Goal: Information Seeking & Learning: Check status

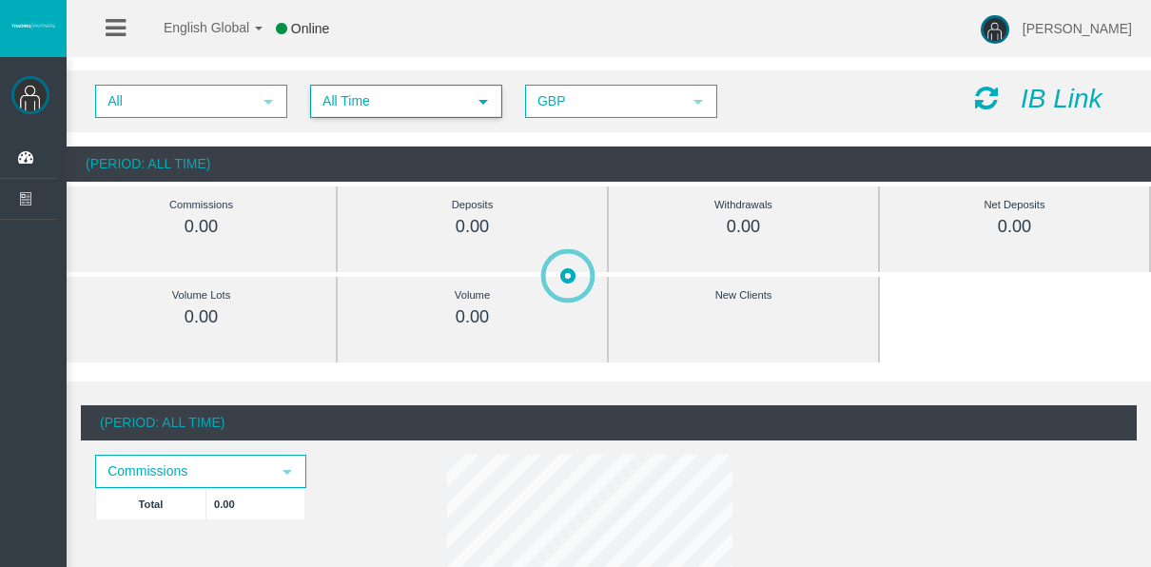
click at [378, 114] on span "All Time" at bounding box center [389, 101] width 154 height 29
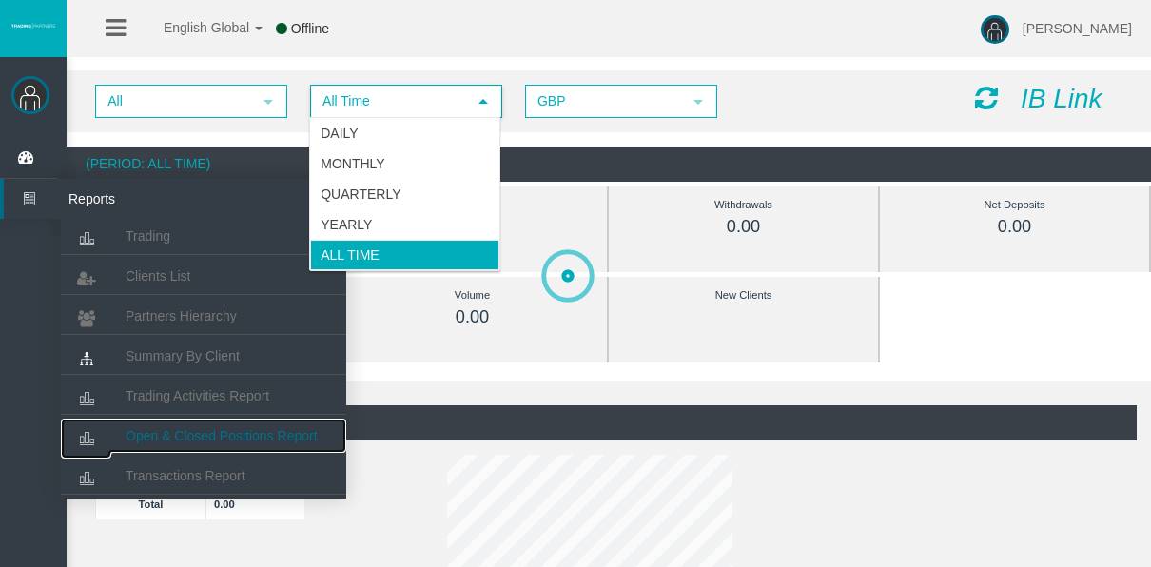
click at [195, 440] on span "Open & Closed Positions Report" at bounding box center [222, 435] width 192 height 15
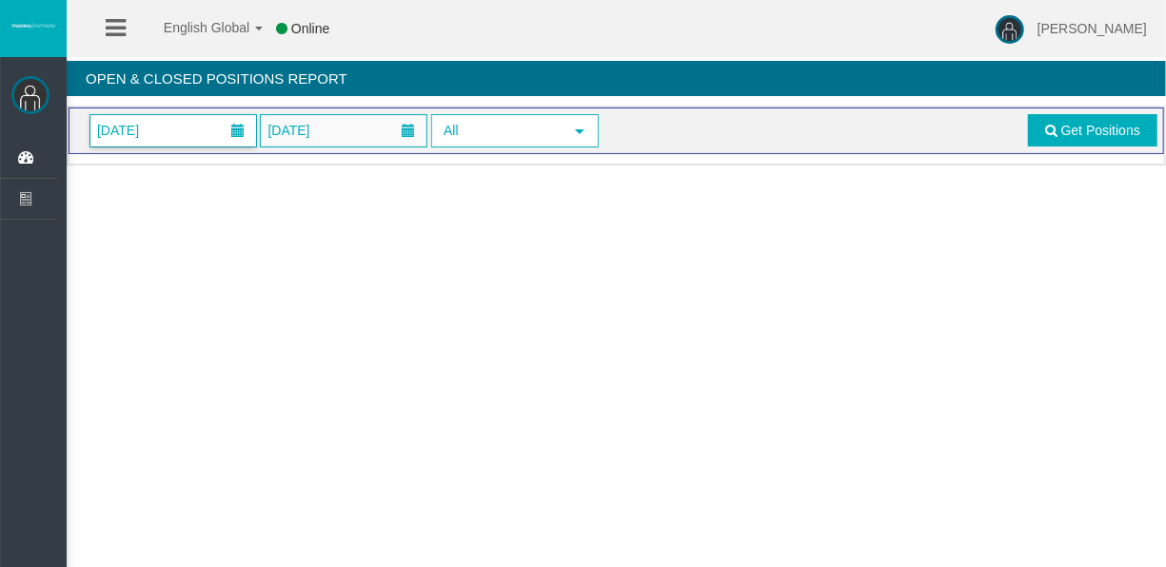
click at [186, 135] on span "[DATE]" at bounding box center [173, 130] width 166 height 31
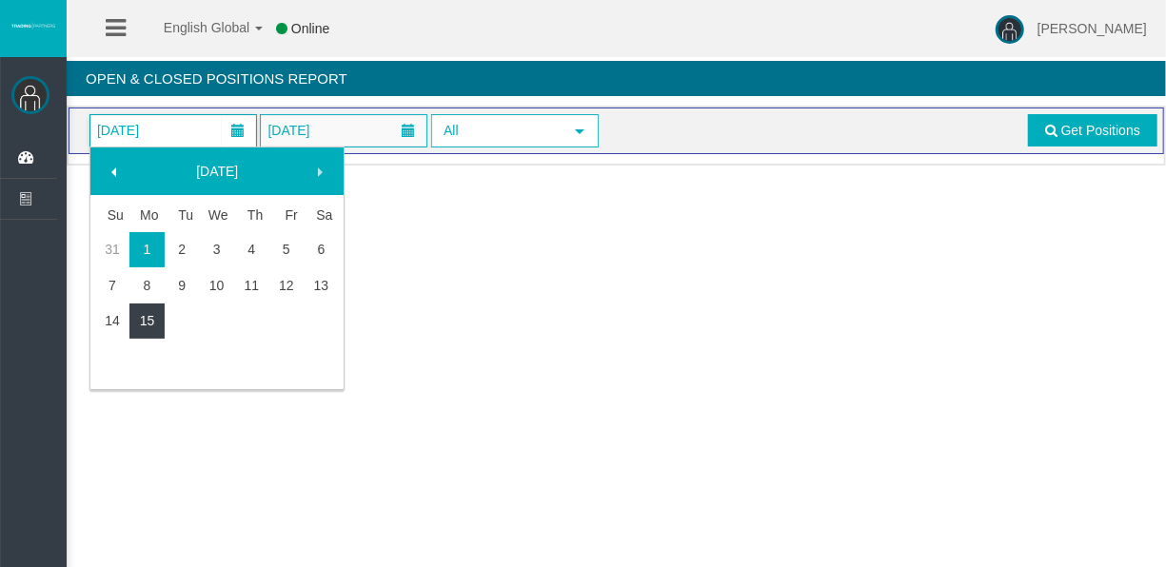
click at [143, 316] on link "15" at bounding box center [146, 321] width 35 height 34
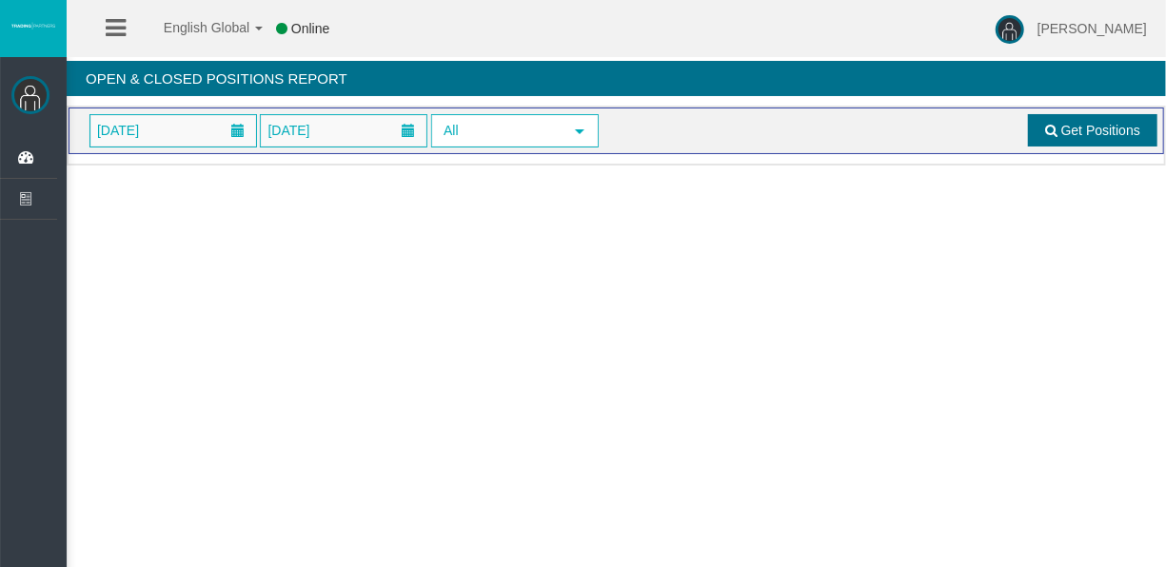
click at [1046, 133] on span at bounding box center [1051, 130] width 12 height 13
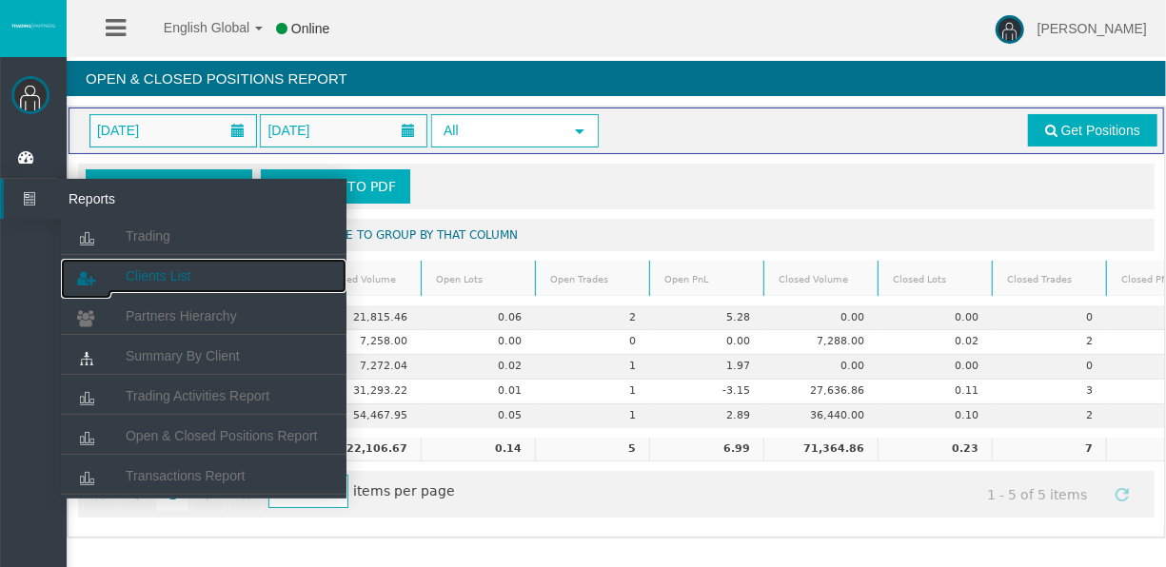
click at [115, 266] on link "Clients List" at bounding box center [203, 276] width 285 height 34
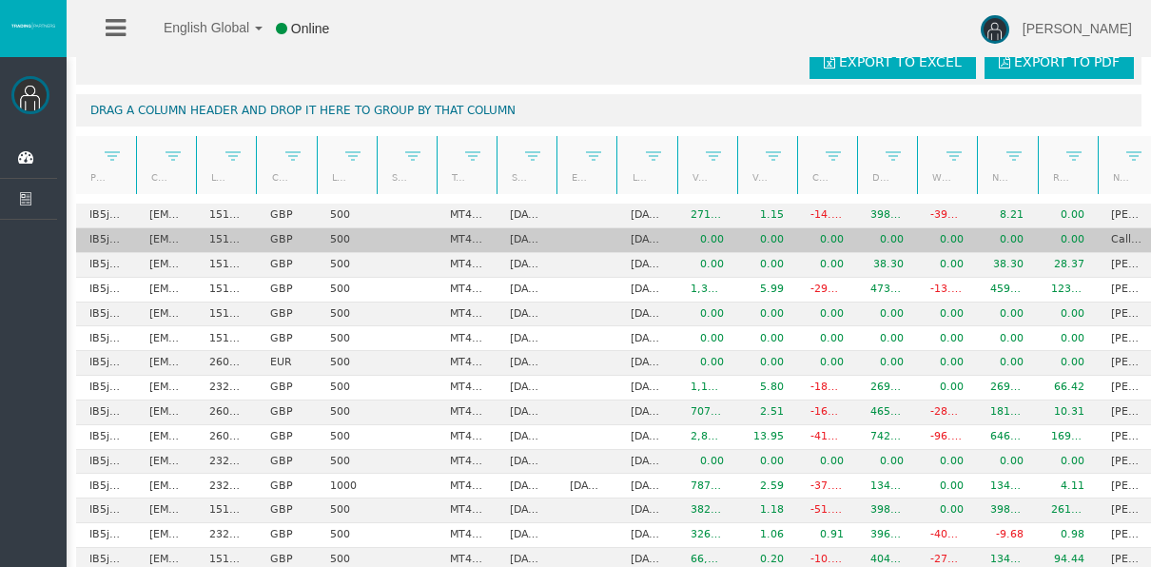
scroll to position [95, 0]
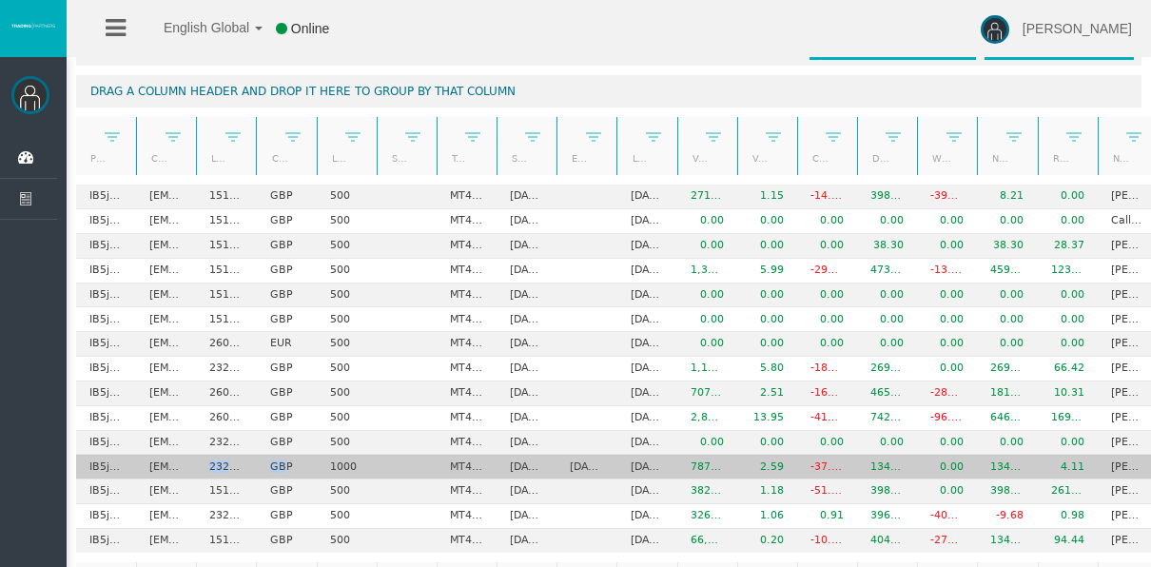
drag, startPoint x: 205, startPoint y: 461, endPoint x: 283, endPoint y: 472, distance: 78.9
click at [283, 472] on tr "IB5jhcp tylernbenwork@gmail.com 23288857 GBP 1000 MT4 LiveFloatingSpreadAccount…" at bounding box center [647, 467] width 1142 height 25
drag, startPoint x: 283, startPoint y: 472, endPoint x: 208, endPoint y: 461, distance: 75.1
click at [208, 461] on td "23288857" at bounding box center [226, 467] width 60 height 25
click at [205, 459] on td "23288857" at bounding box center [226, 467] width 60 height 25
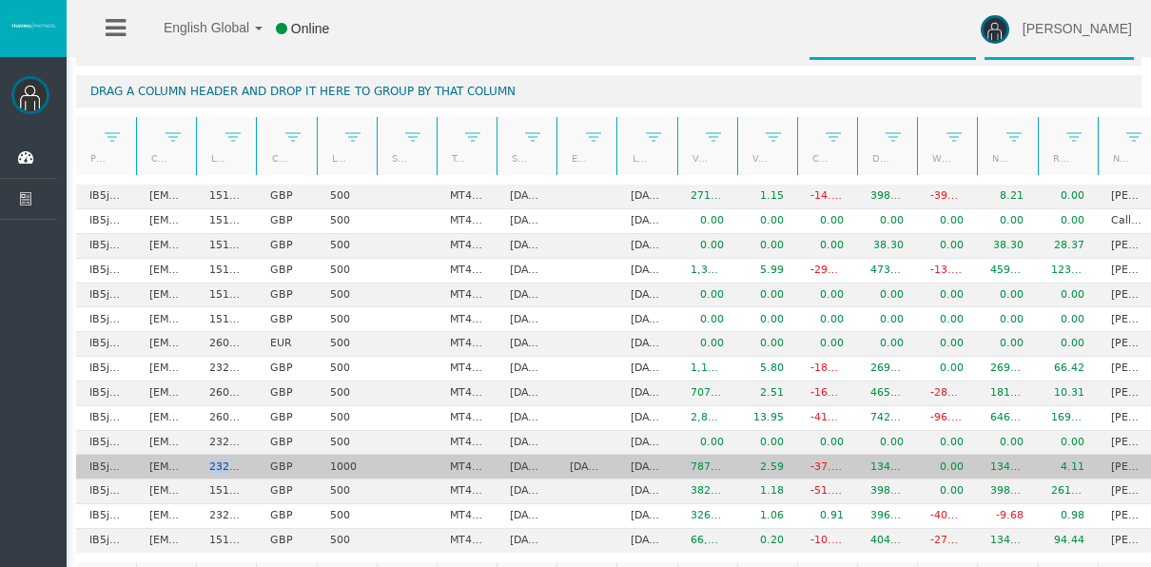
drag, startPoint x: 205, startPoint y: 459, endPoint x: 245, endPoint y: 463, distance: 40.2
click at [245, 463] on td "23288857" at bounding box center [226, 467] width 60 height 25
click at [165, 465] on td "tylernbenwork@gmail.com" at bounding box center [166, 467] width 60 height 25
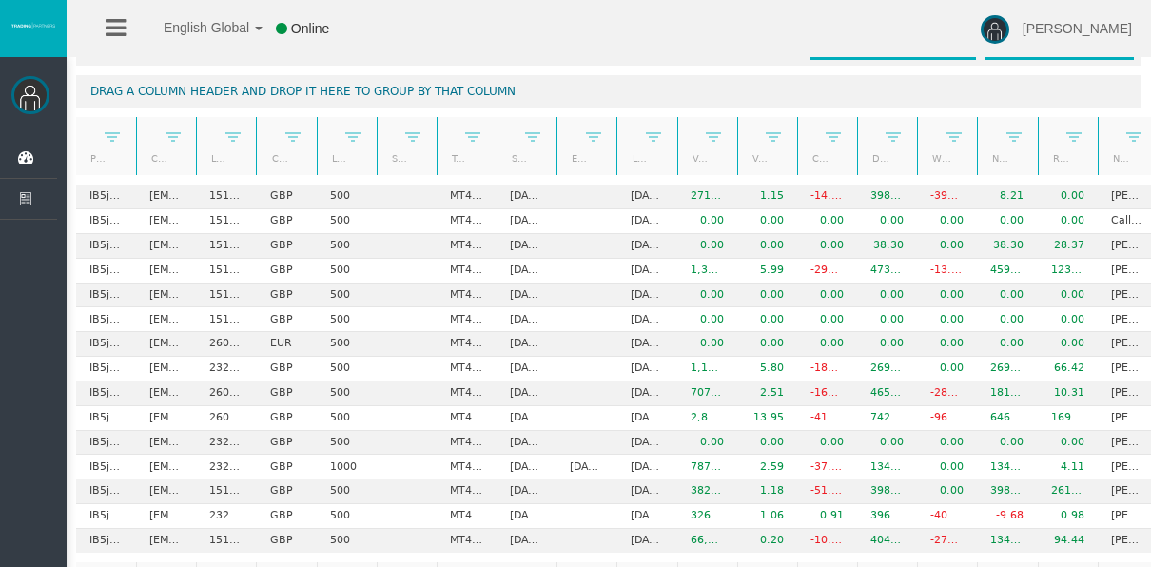
click at [108, 33] on icon at bounding box center [116, 28] width 20 height 24
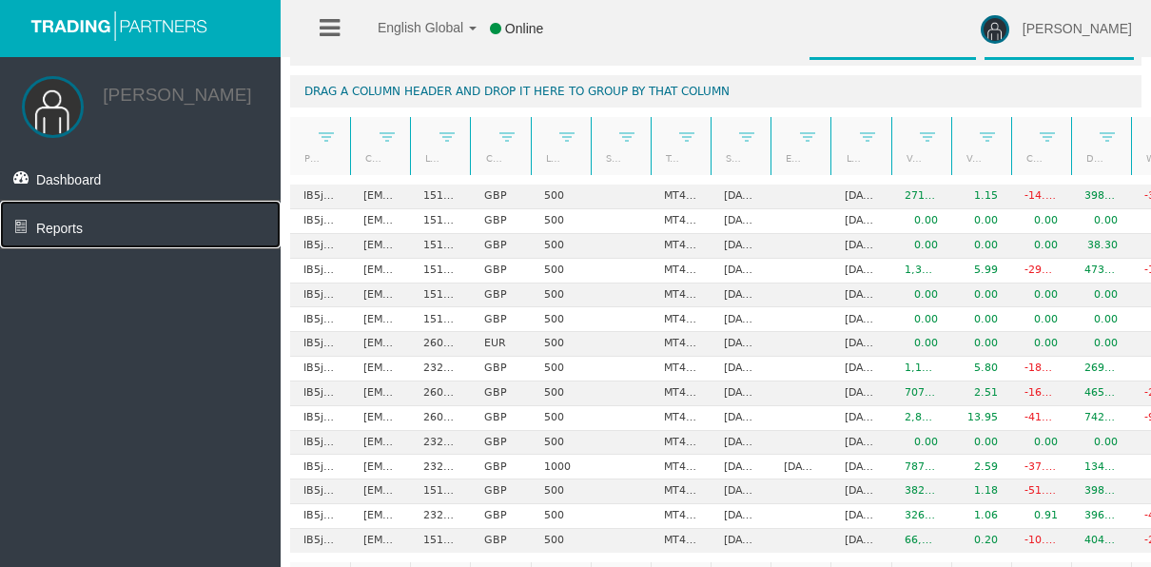
click at [88, 235] on link "Reports" at bounding box center [140, 225] width 281 height 48
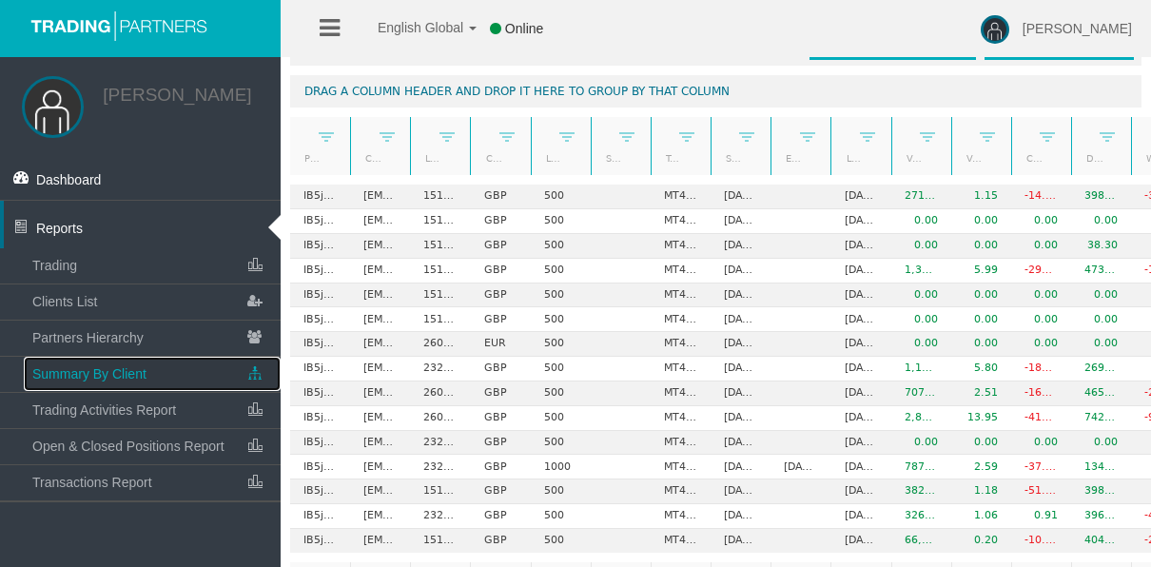
click at [117, 374] on span "Summary By Client" at bounding box center [89, 373] width 114 height 15
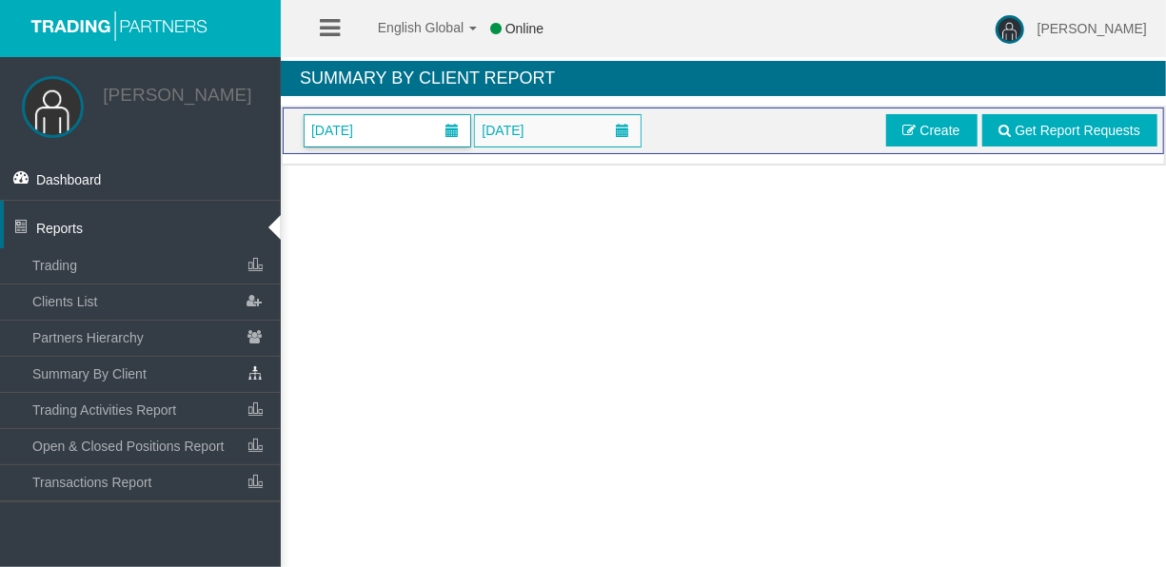
click at [359, 127] on span "January 2025" at bounding box center [331, 130] width 53 height 27
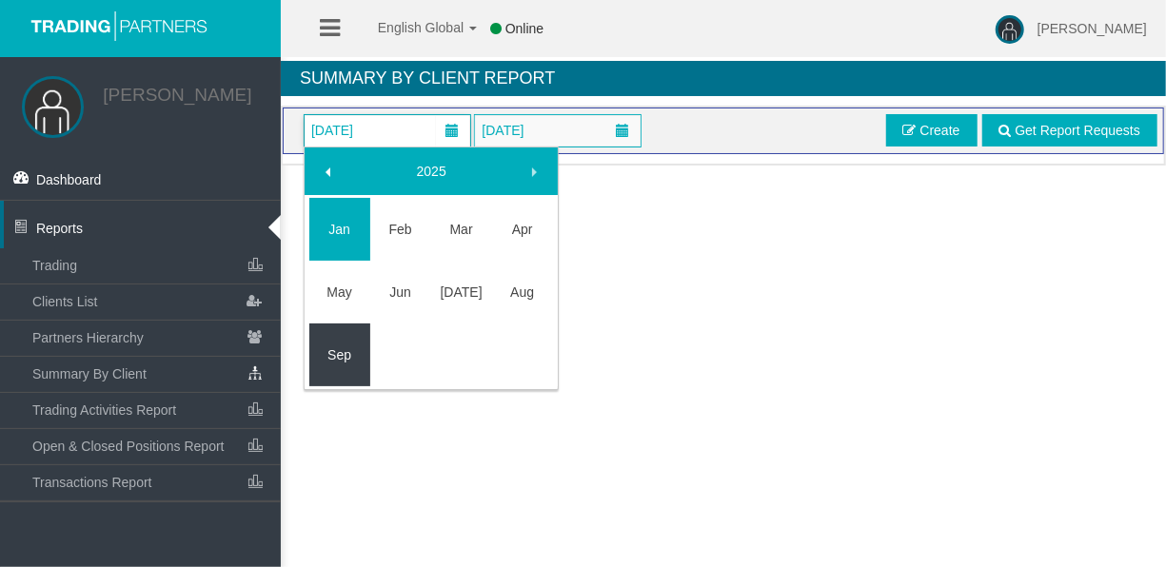
click at [357, 362] on link "Sep" at bounding box center [339, 355] width 61 height 34
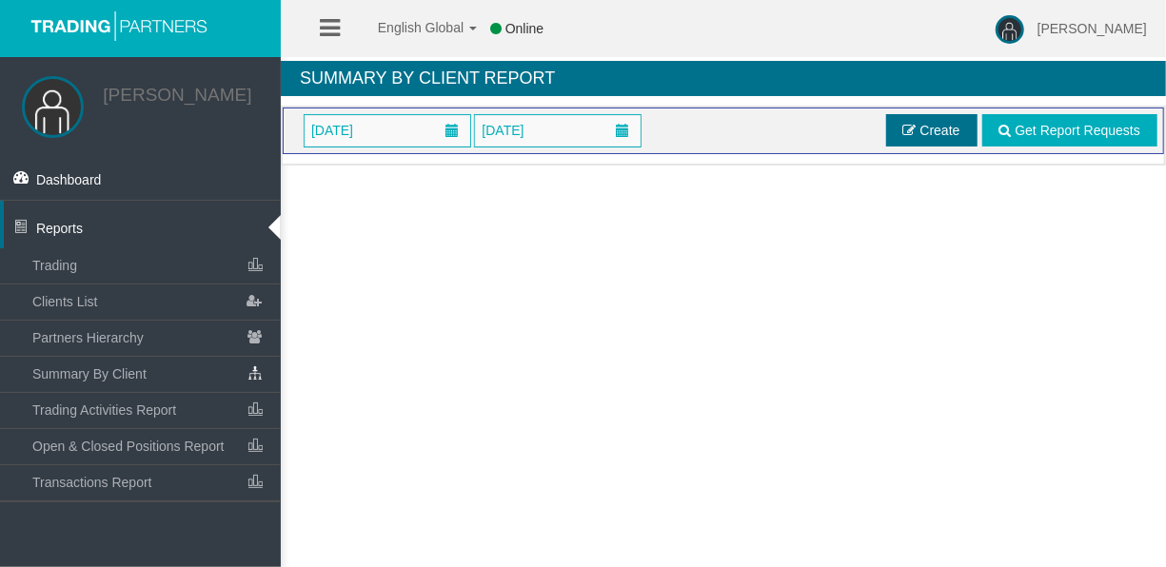
click at [902, 119] on link "Create" at bounding box center [931, 130] width 91 height 32
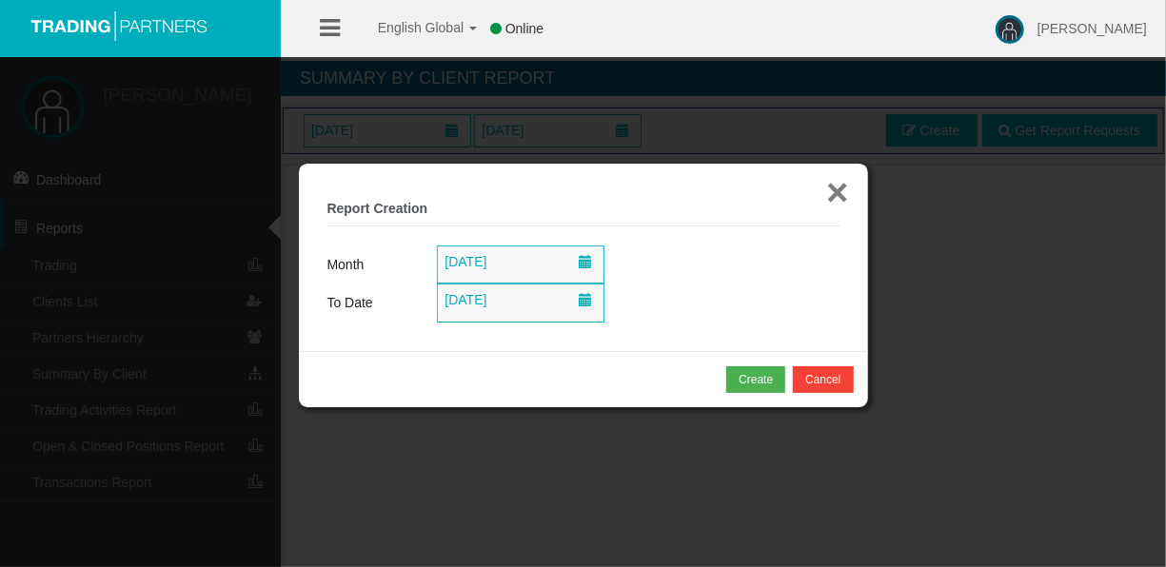
click at [837, 186] on button "×" at bounding box center [837, 192] width 22 height 38
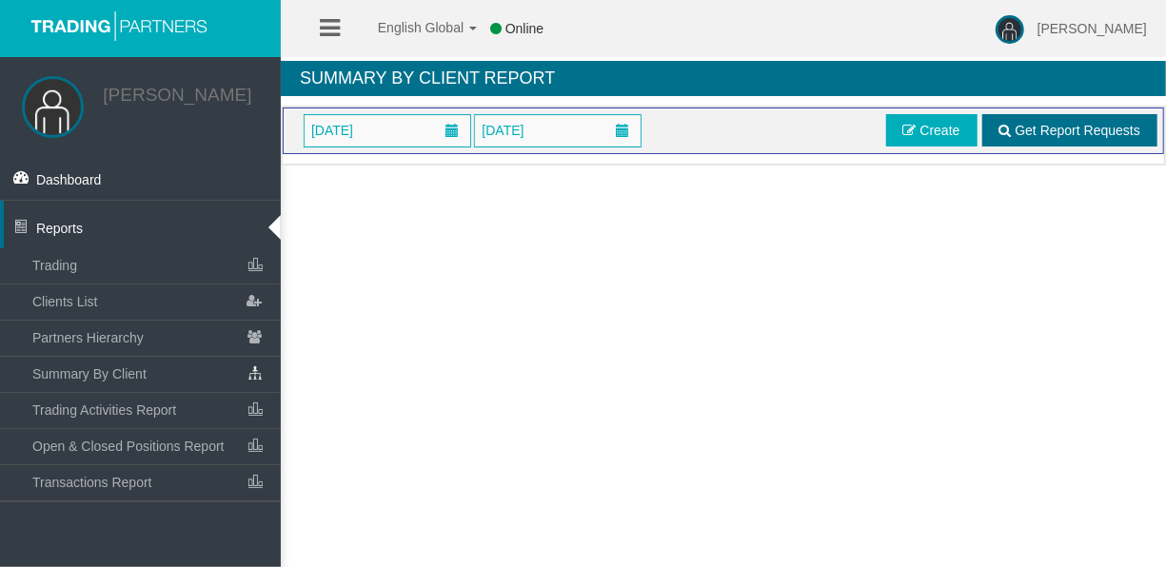
click at [1116, 132] on span "Get Report Requests" at bounding box center [1077, 130] width 126 height 15
click at [1034, 128] on span "Get Report Requests" at bounding box center [1077, 130] width 126 height 15
click at [417, 140] on span "[DATE]" at bounding box center [387, 130] width 166 height 31
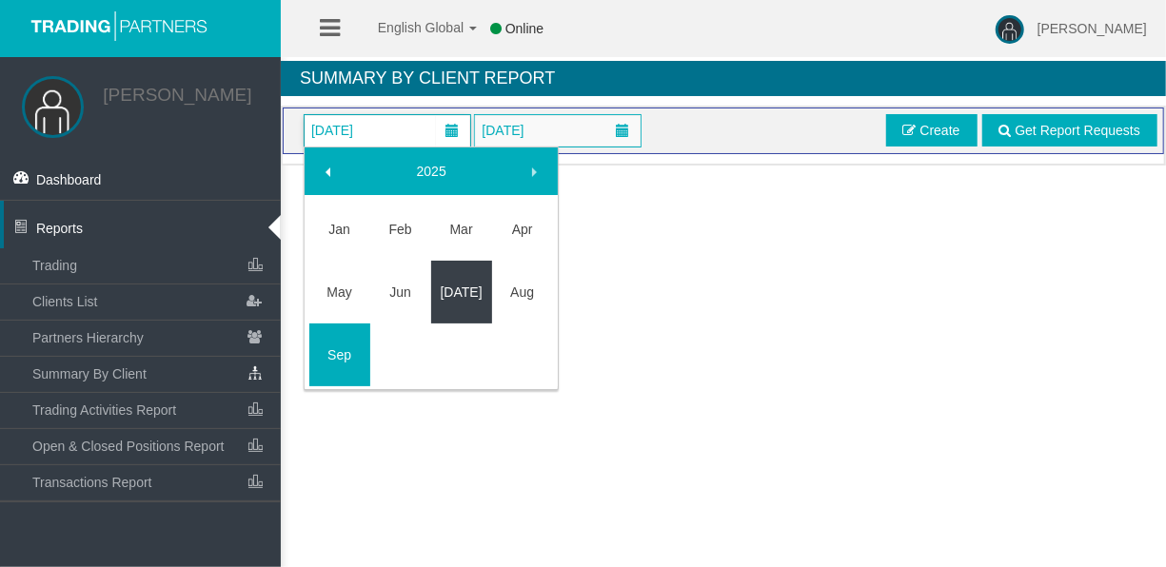
click at [436, 276] on link "Jul" at bounding box center [461, 292] width 61 height 34
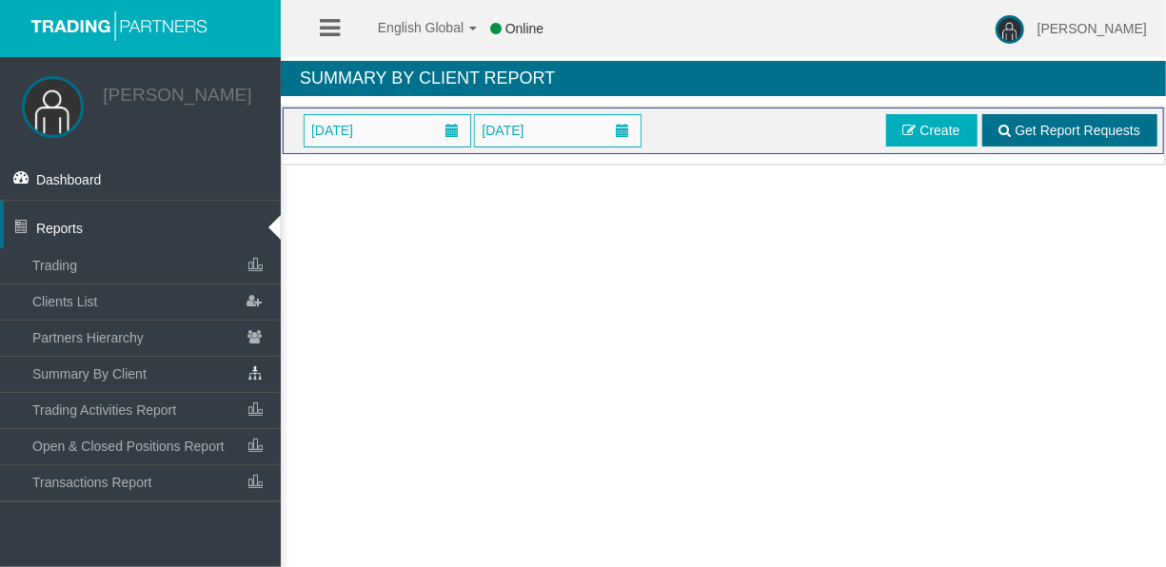
click at [1110, 142] on link "Get Report Requests" at bounding box center [1069, 130] width 175 height 32
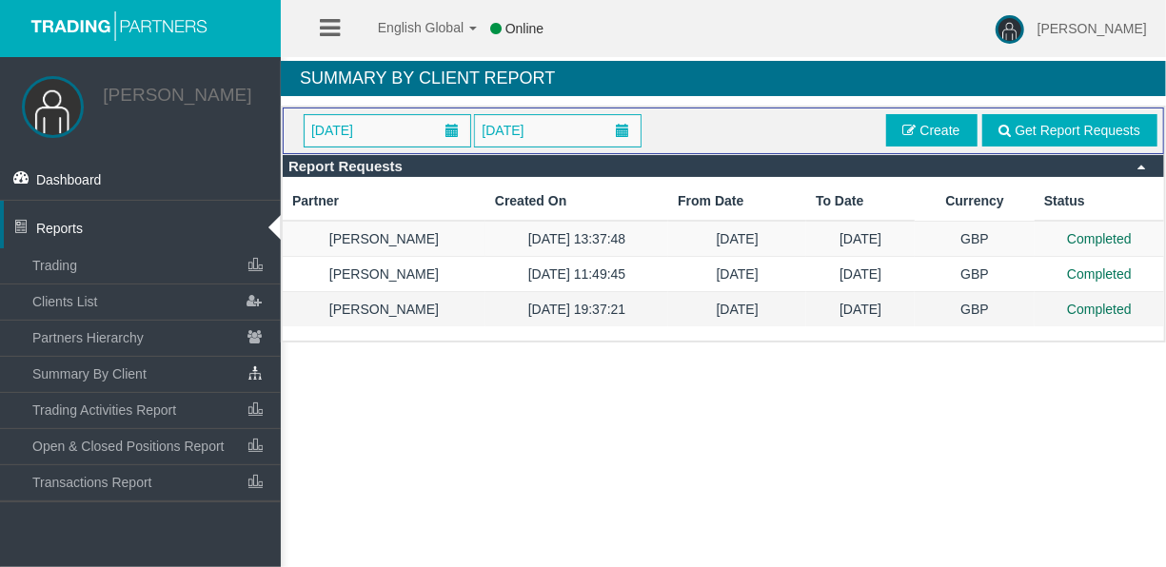
click at [485, 304] on td "05/08/2025 19:37:21" at bounding box center [576, 309] width 183 height 35
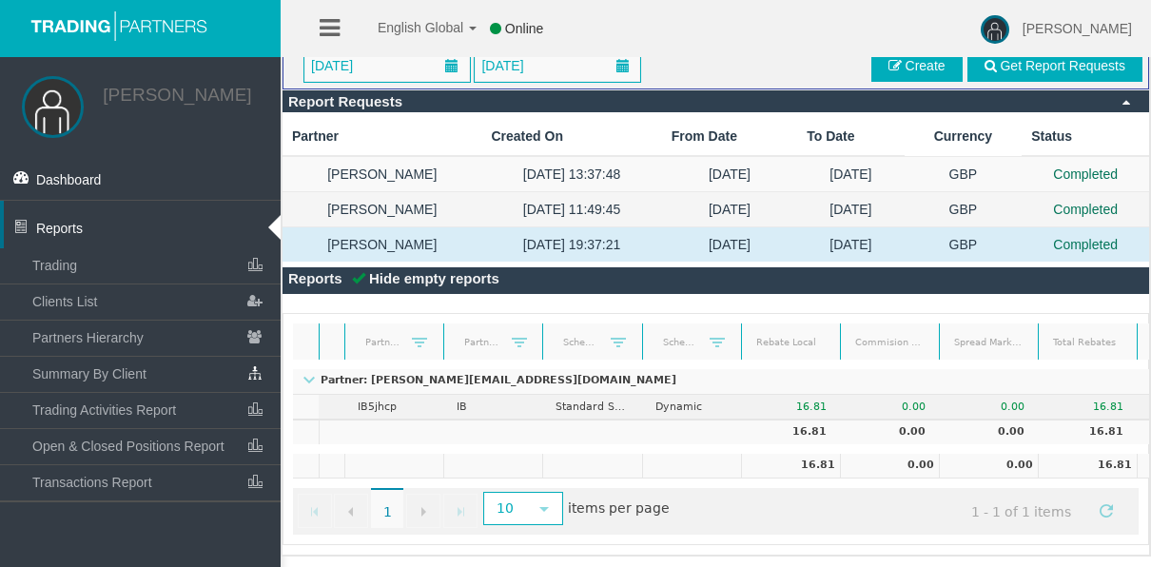
click at [368, 193] on td "[PERSON_NAME]" at bounding box center [382, 209] width 199 height 35
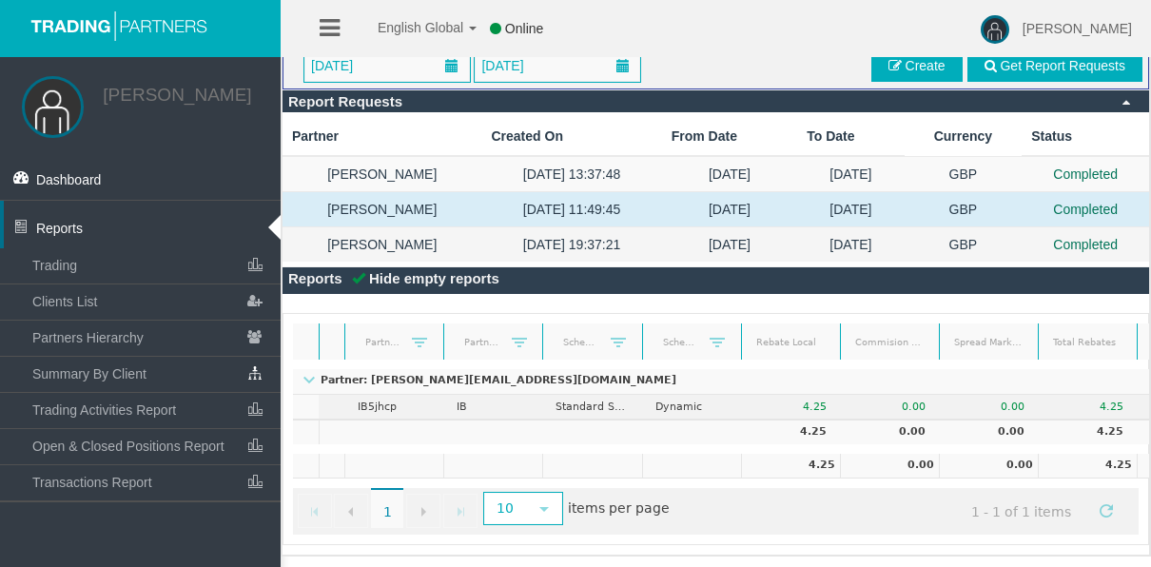
click at [391, 234] on td "[PERSON_NAME]" at bounding box center [382, 244] width 199 height 35
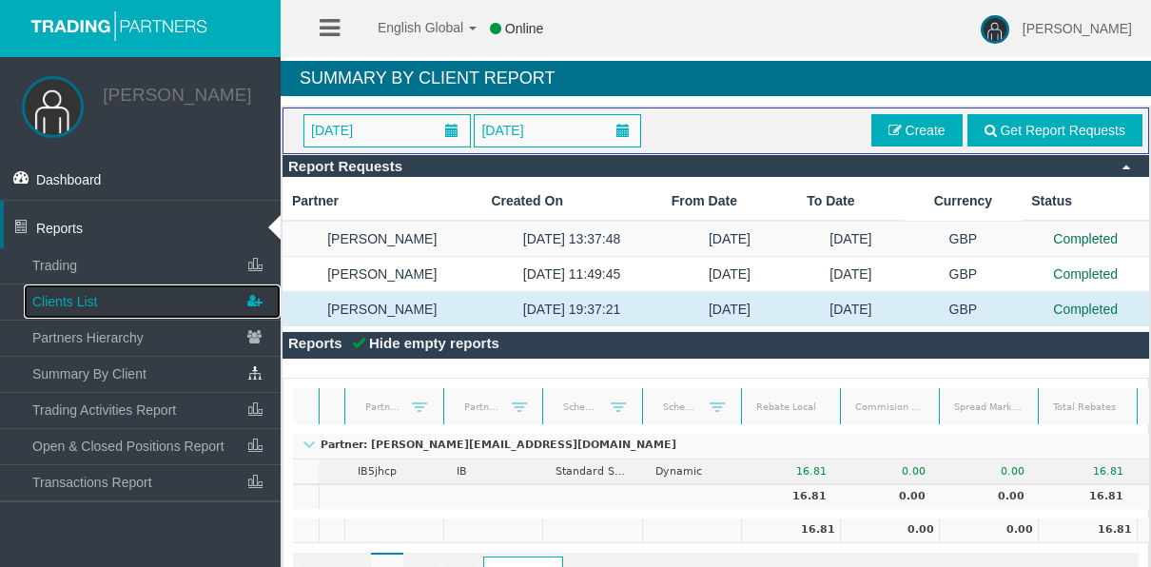
click at [108, 297] on link "Clients List" at bounding box center [152, 302] width 257 height 34
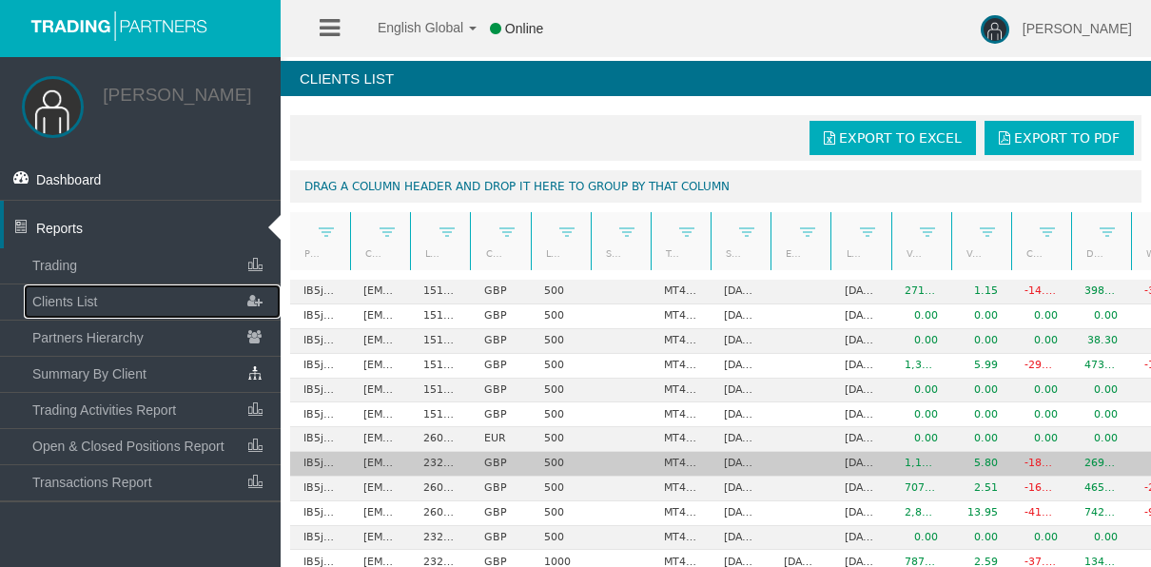
scroll to position [95, 0]
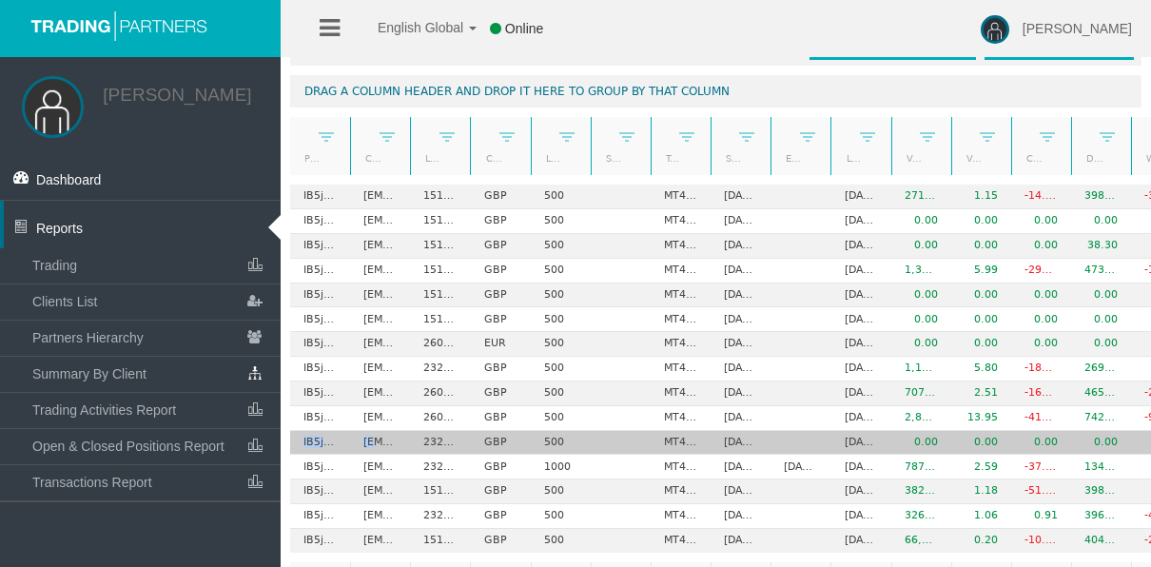
drag, startPoint x: 298, startPoint y: 437, endPoint x: 372, endPoint y: 442, distance: 74.4
click at [372, 442] on tr "IB5jhcp tylerhart06@gmail.com 23290565 GBP 500 MT4 LiveFloatingSpreadAccount 22…" at bounding box center [861, 443] width 1142 height 25
drag, startPoint x: 372, startPoint y: 442, endPoint x: 309, endPoint y: 438, distance: 62.9
click at [309, 438] on td "IB5jhcp" at bounding box center [320, 443] width 60 height 25
click at [301, 436] on td "IB5jhcp" at bounding box center [320, 443] width 60 height 25
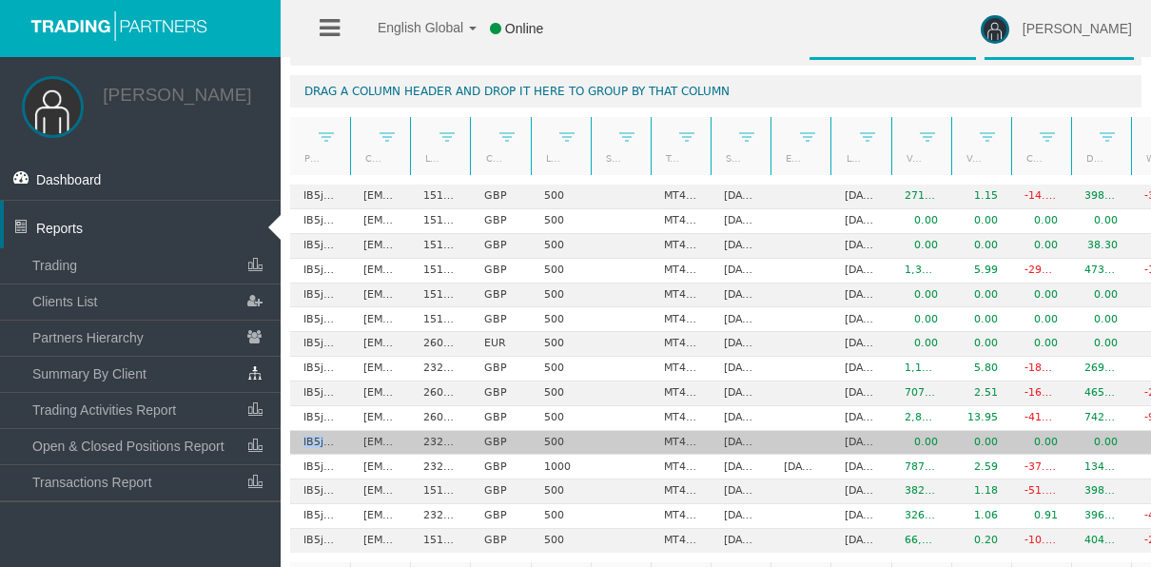
drag, startPoint x: 301, startPoint y: 436, endPoint x: 337, endPoint y: 442, distance: 36.8
click at [337, 442] on td "IB5jhcp" at bounding box center [320, 443] width 60 height 25
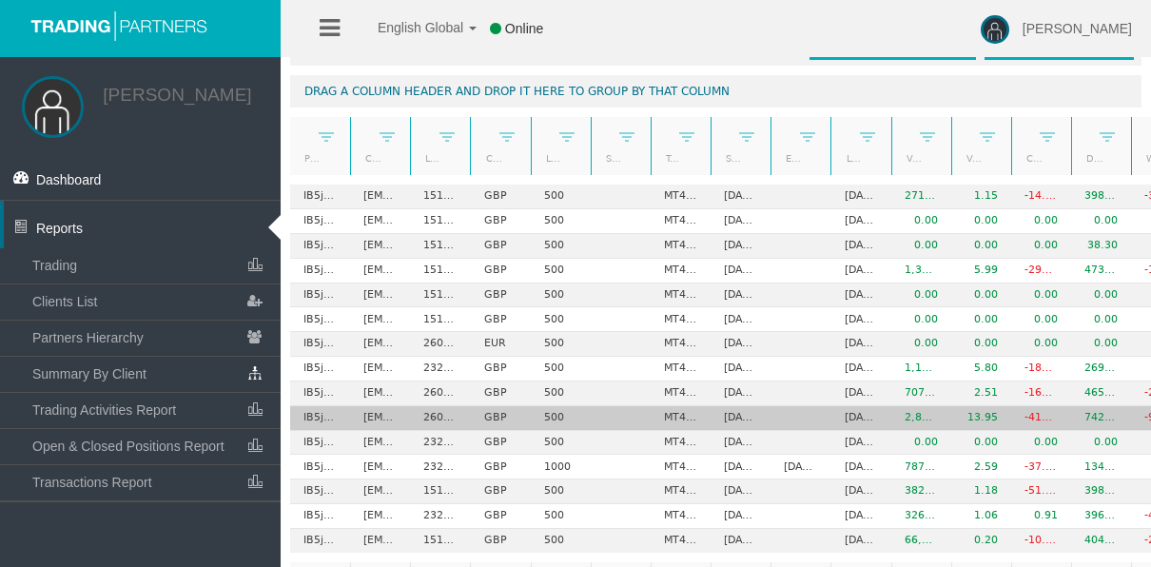
click at [296, 415] on td "IB5jhcp" at bounding box center [320, 418] width 60 height 25
drag, startPoint x: 296, startPoint y: 415, endPoint x: 310, endPoint y: 416, distance: 14.3
click at [310, 416] on td "IB5jhcp" at bounding box center [320, 418] width 60 height 25
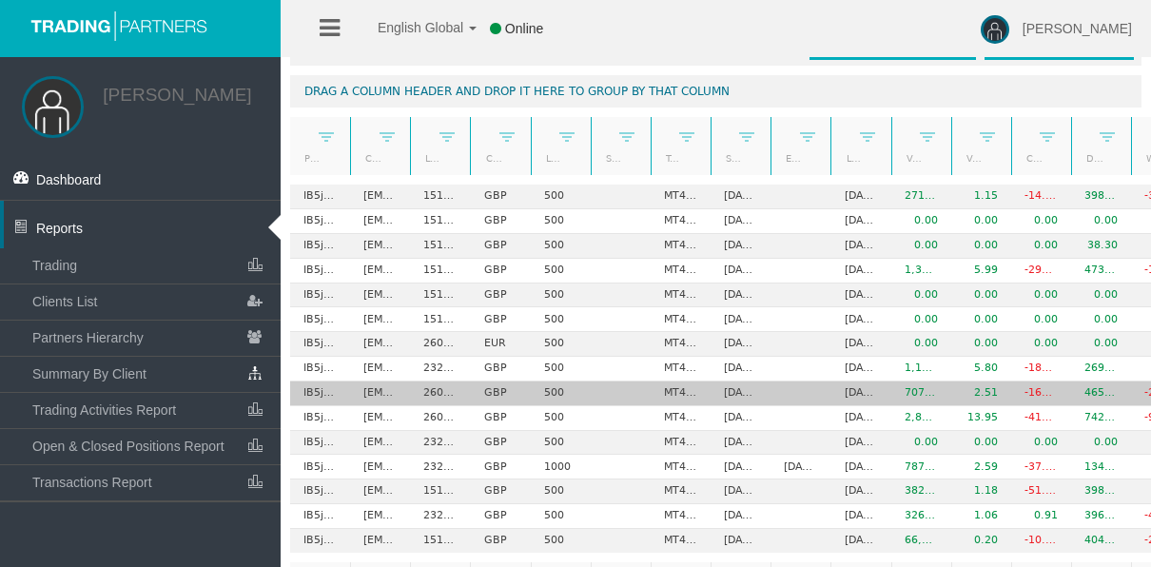
drag, startPoint x: 310, startPoint y: 416, endPoint x: 308, endPoint y: 382, distance: 34.3
click at [308, 382] on td "IB5jhcp" at bounding box center [320, 394] width 60 height 25
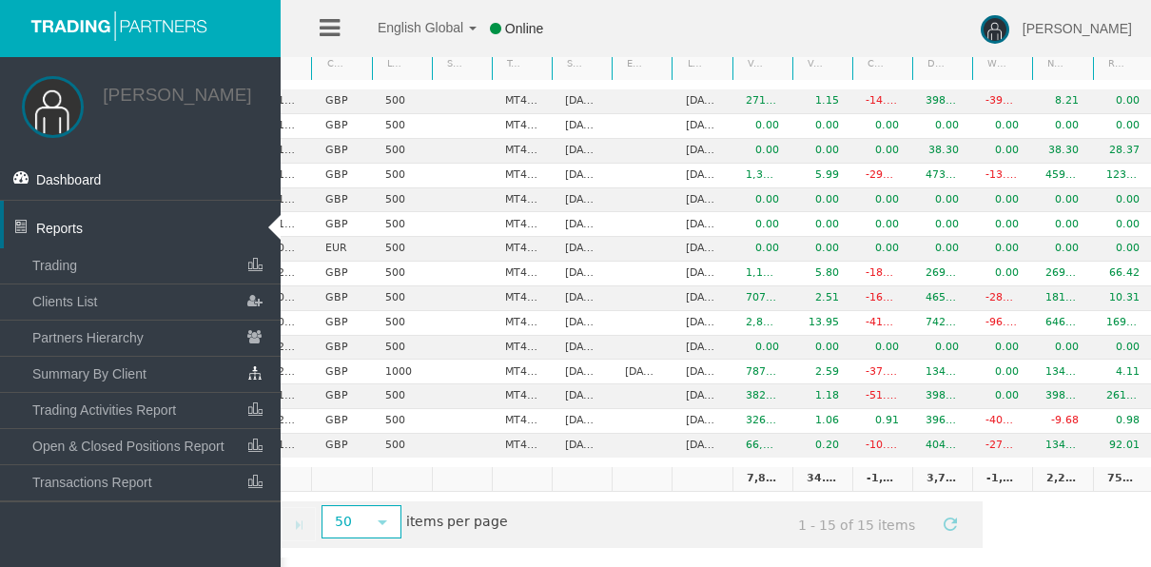
scroll to position [0, 0]
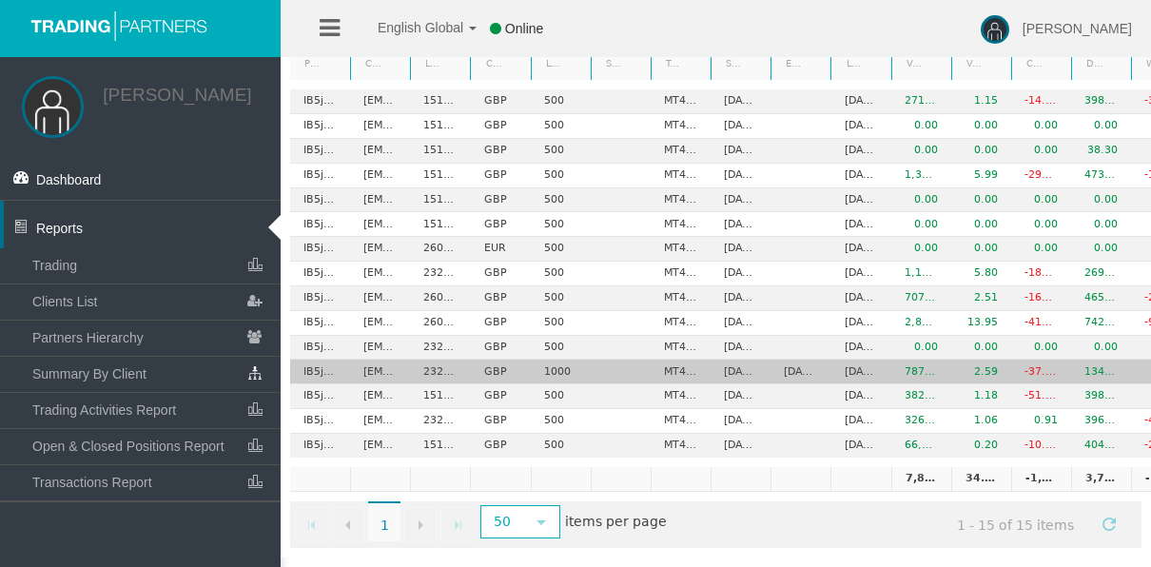
click at [373, 365] on td "tylernbenwork@gmail.com" at bounding box center [380, 372] width 60 height 25
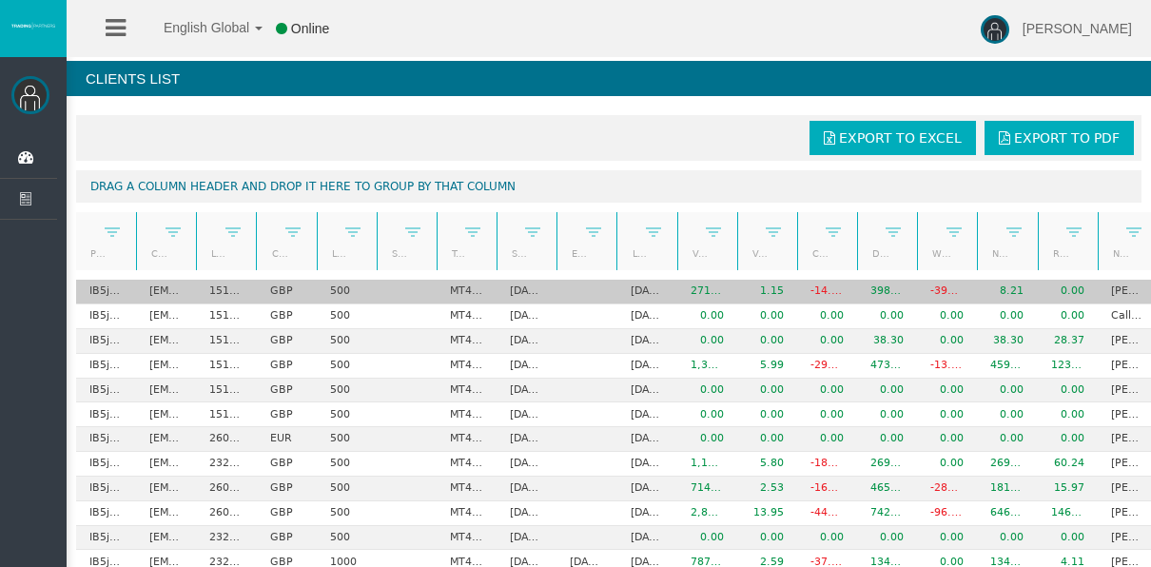
scroll to position [95, 0]
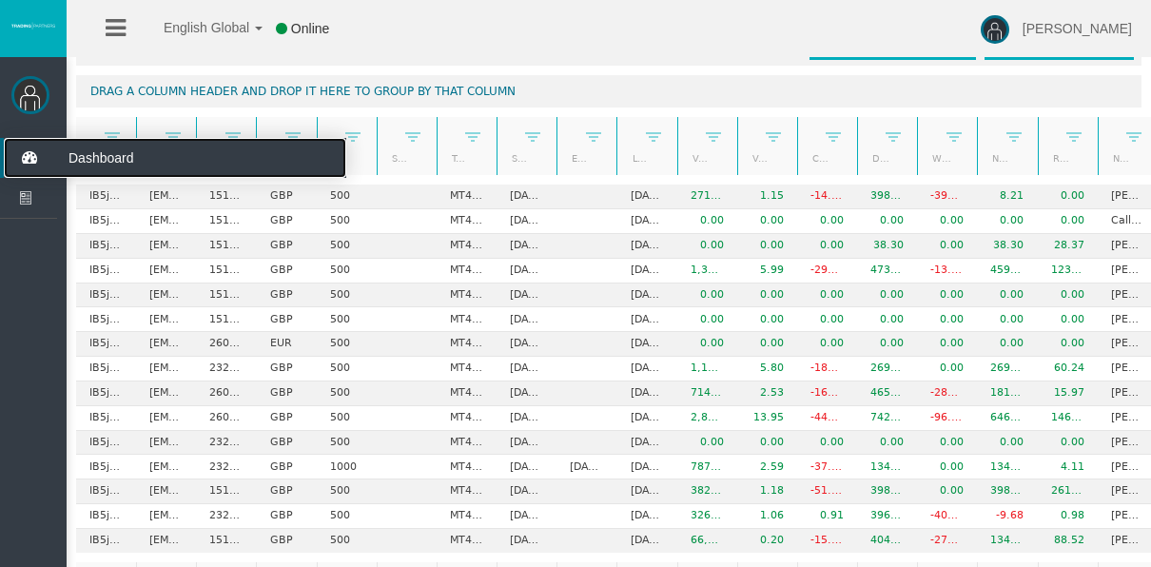
click at [33, 155] on icon at bounding box center [29, 158] width 50 height 40
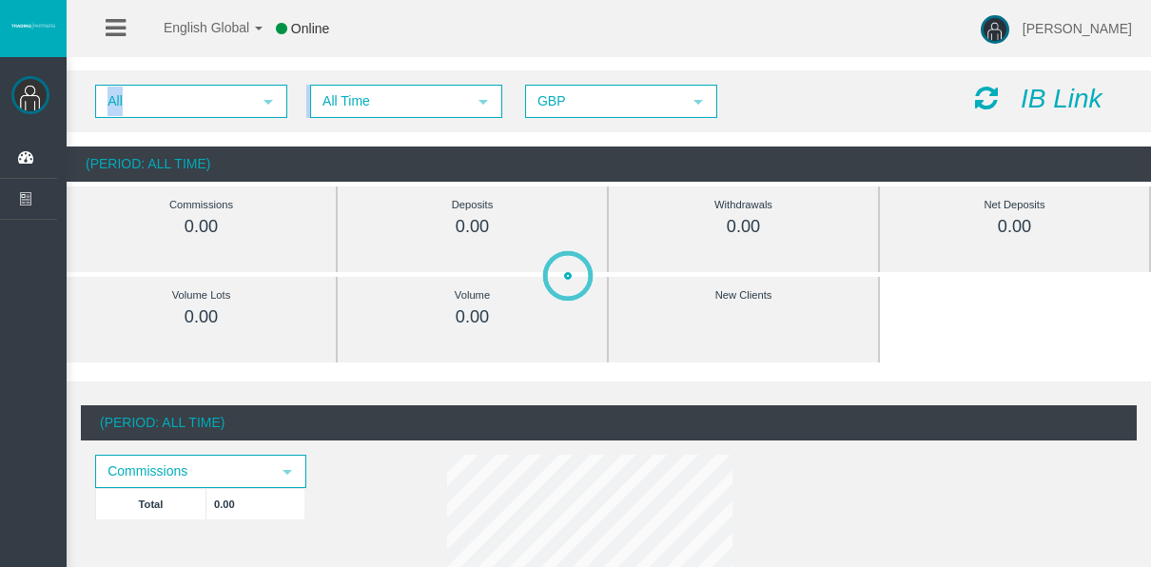
click at [307, 110] on div "All select All Time select 5 GBP select GBP IB Link" at bounding box center [609, 101] width 1085 height 62
click at [308, 110] on div "All select All Time select 5 GBP select GBP" at bounding box center [521, 101] width 880 height 33
click at [320, 112] on span "All Time" at bounding box center [389, 101] width 154 height 29
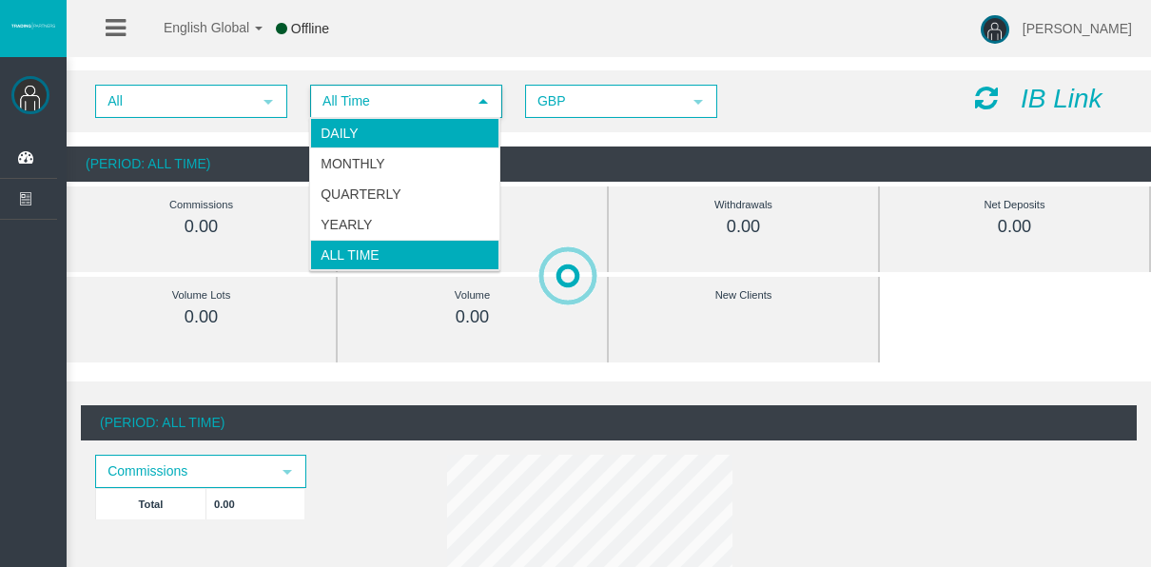
click at [337, 128] on li "Daily" at bounding box center [404, 133] width 189 height 30
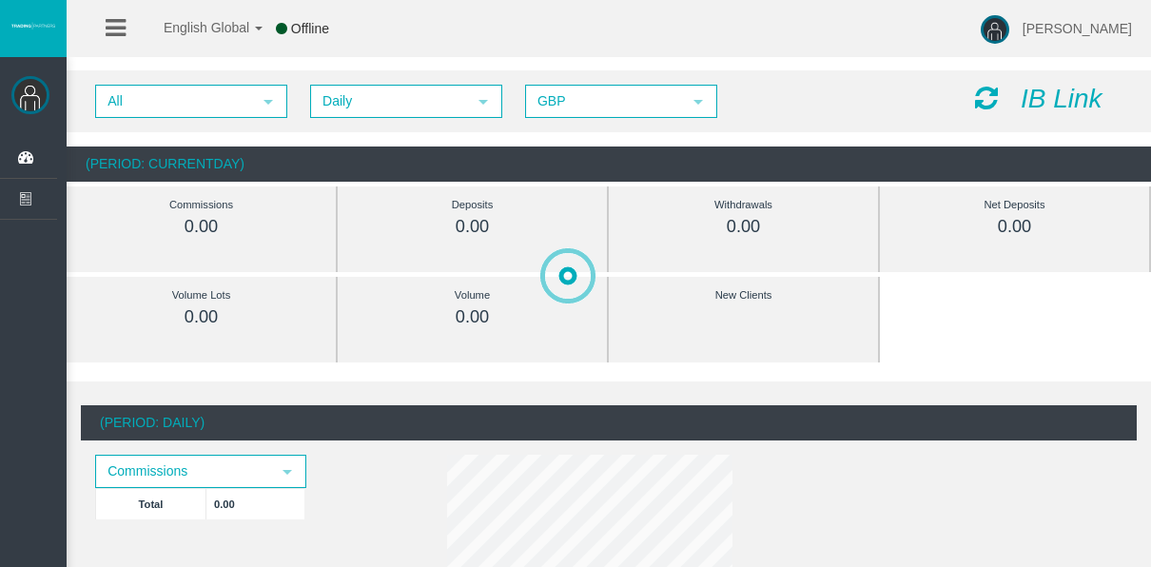
click at [370, 143] on div "All select Daily select 4 GBP select GBP IB Link (Period: CurrentDay) Commissio…" at bounding box center [609, 126] width 1085 height 130
click at [372, 103] on span "All Time" at bounding box center [389, 101] width 154 height 29
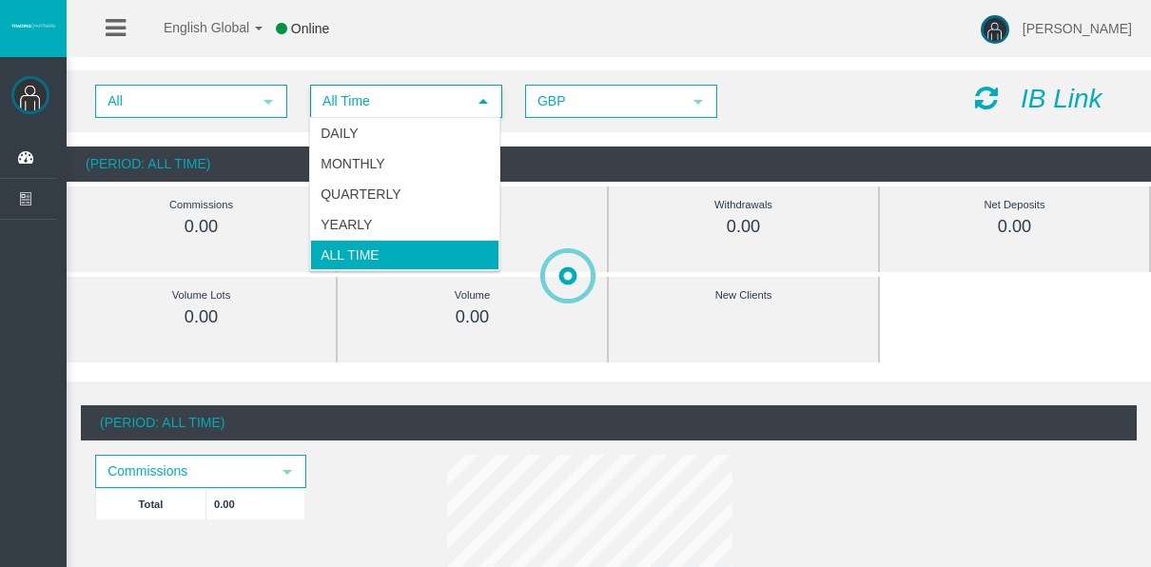
click at [378, 123] on li "Daily" at bounding box center [404, 133] width 189 height 30
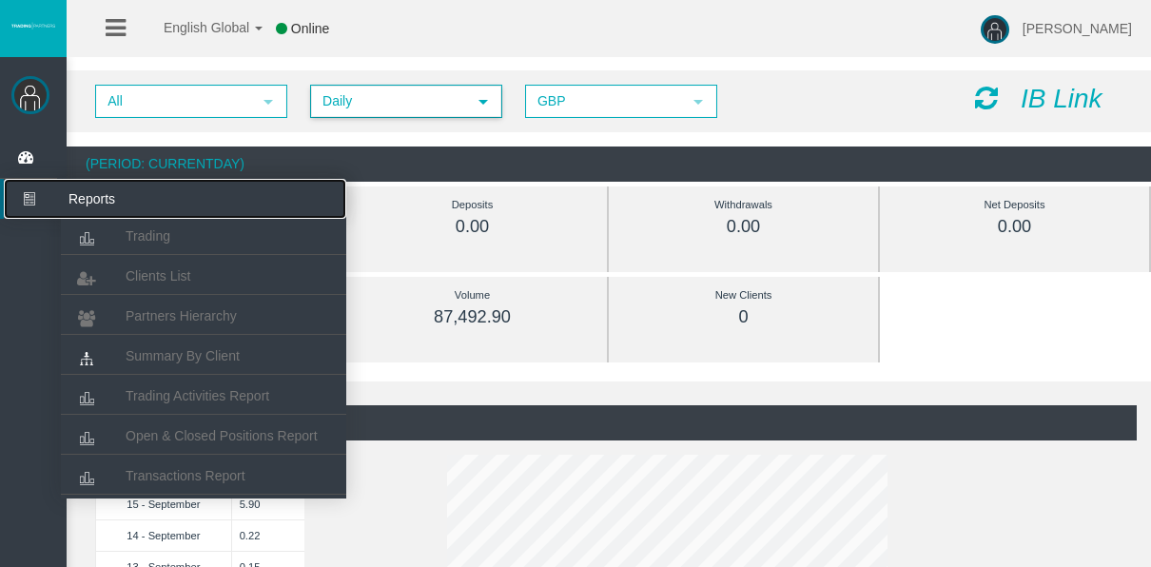
click at [15, 197] on icon at bounding box center [29, 199] width 50 height 40
click at [199, 432] on span "Open & Closed Positions Report" at bounding box center [222, 435] width 192 height 15
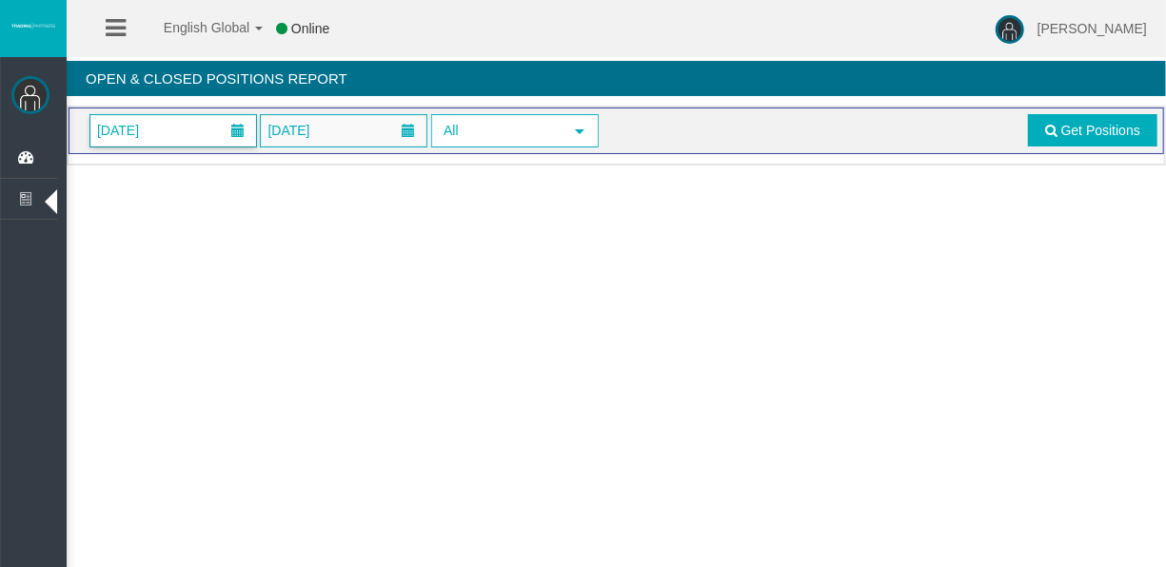
click at [145, 131] on span "[DATE]" at bounding box center [117, 130] width 53 height 27
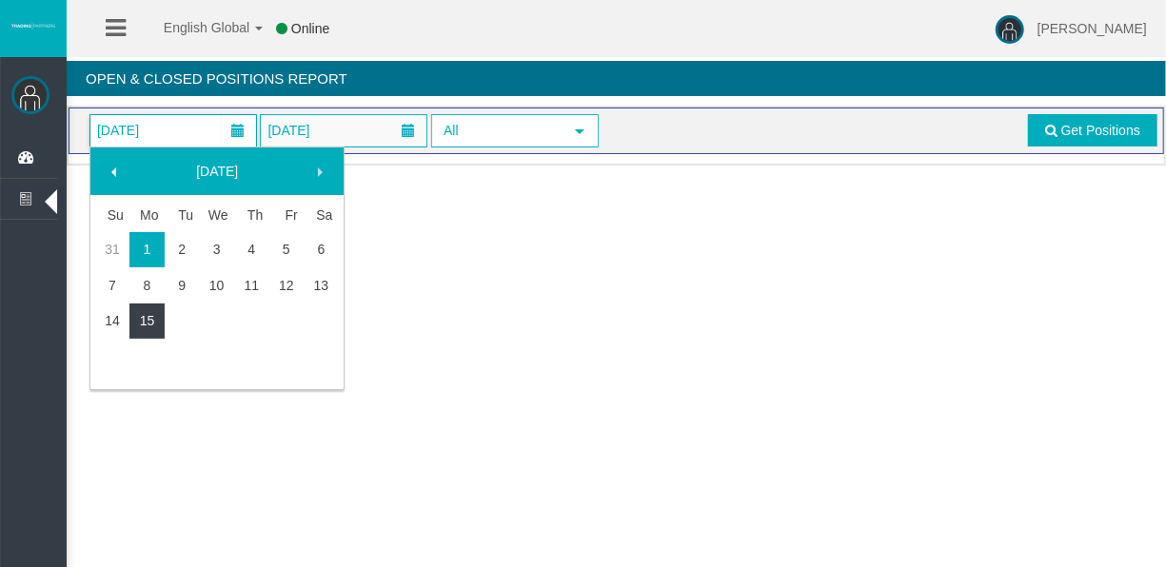
click at [160, 315] on link "15" at bounding box center [146, 321] width 35 height 34
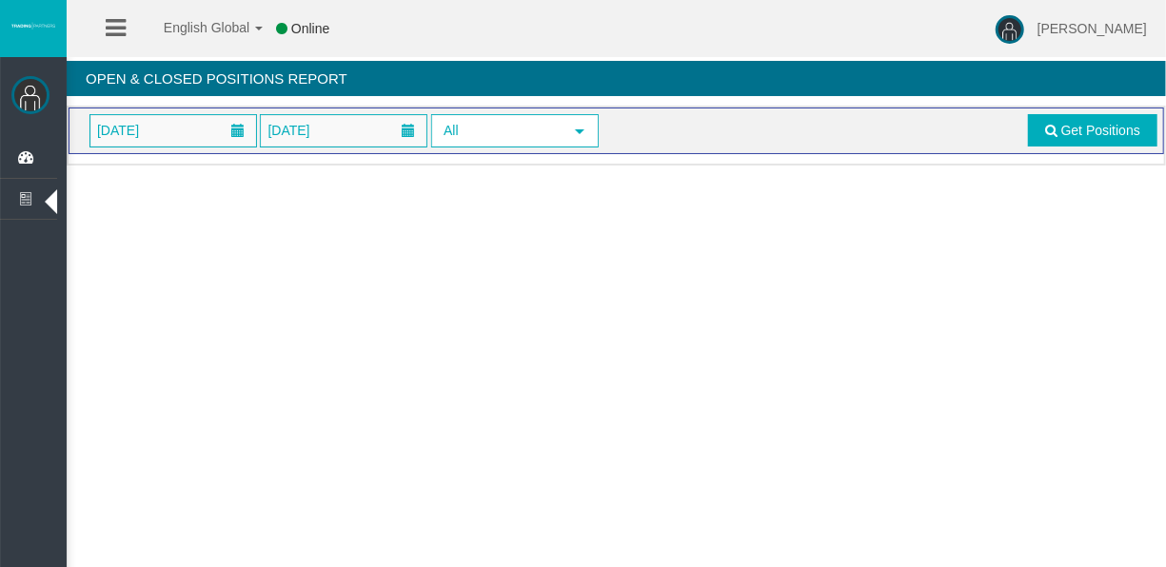
click at [1011, 128] on div "[DATE] [DATE] All select Get Positions" at bounding box center [616, 130] width 1082 height 33
drag, startPoint x: 1020, startPoint y: 126, endPoint x: 1092, endPoint y: 145, distance: 74.8
click at [1025, 126] on div "[DATE] [DATE] All select Get Positions" at bounding box center [616, 130] width 1082 height 33
click at [1092, 145] on link "Get Positions" at bounding box center [1092, 130] width 129 height 32
